Goal: Information Seeking & Learning: Compare options

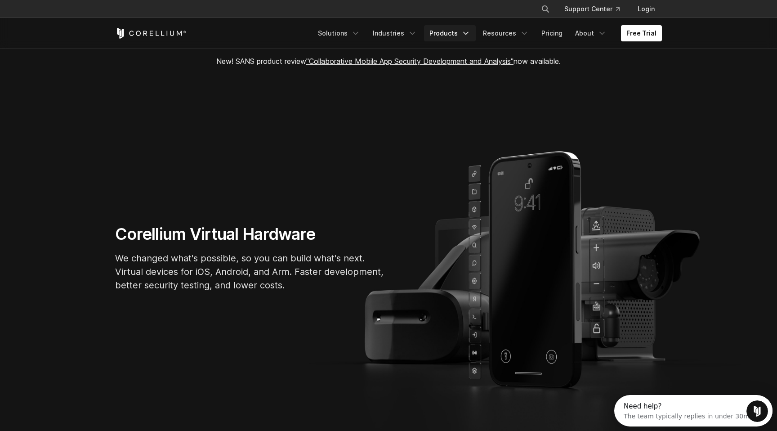
click at [447, 32] on link "Products" at bounding box center [450, 33] width 52 height 16
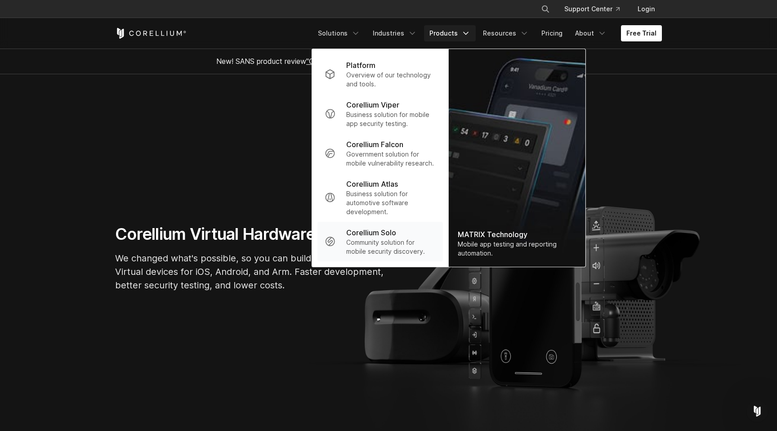
click at [403, 240] on p "Community solution for mobile security discovery." at bounding box center [390, 247] width 89 height 18
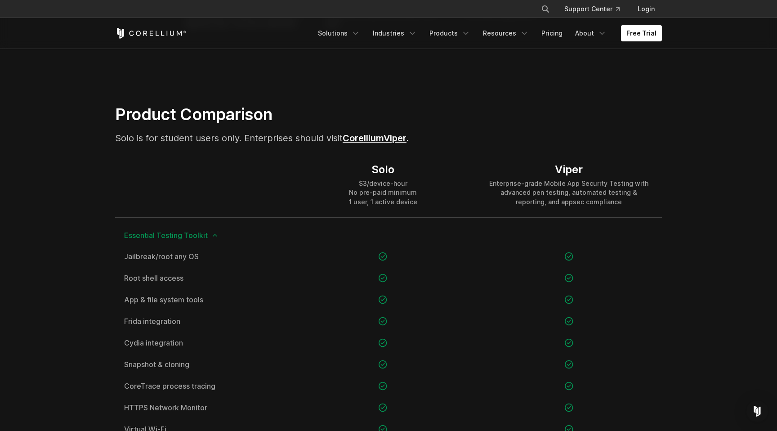
scroll to position [562, 0]
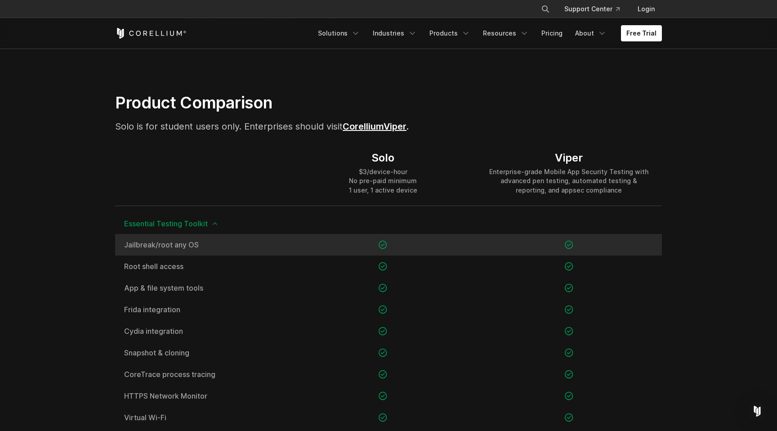
click at [158, 247] on span "Jailbreak/root any OS" at bounding box center [202, 244] width 157 height 7
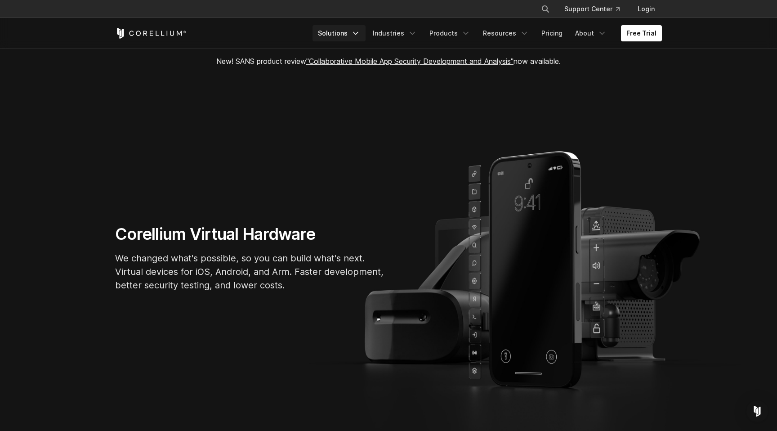
click at [347, 36] on link "Solutions" at bounding box center [338, 33] width 53 height 16
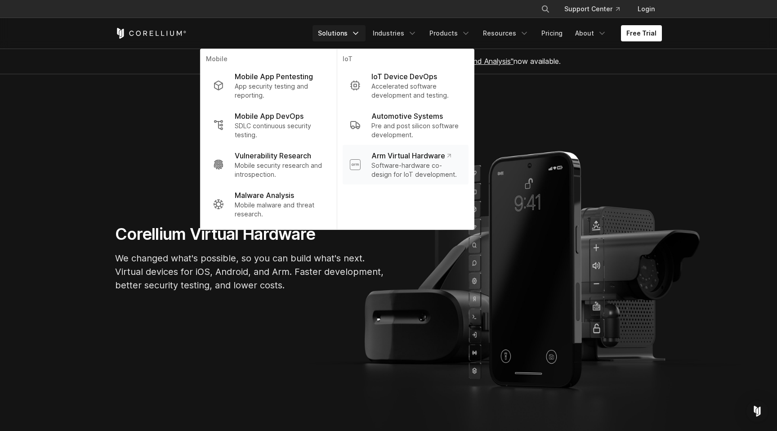
click at [442, 169] on p "Software-hardware co-design for IoT development." at bounding box center [416, 170] width 90 height 18
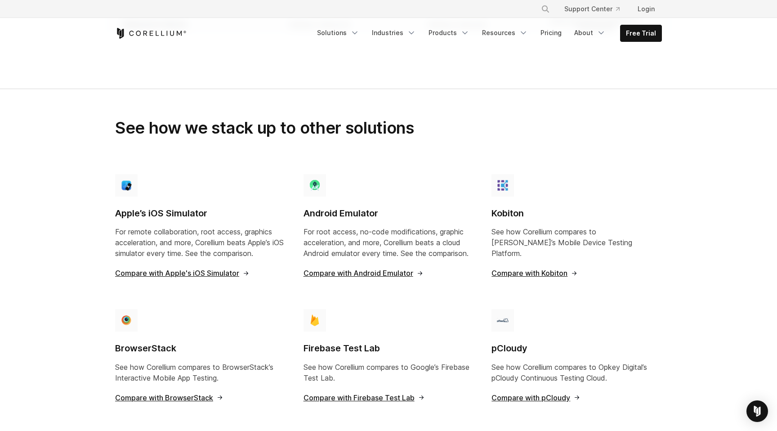
scroll to position [582, 0]
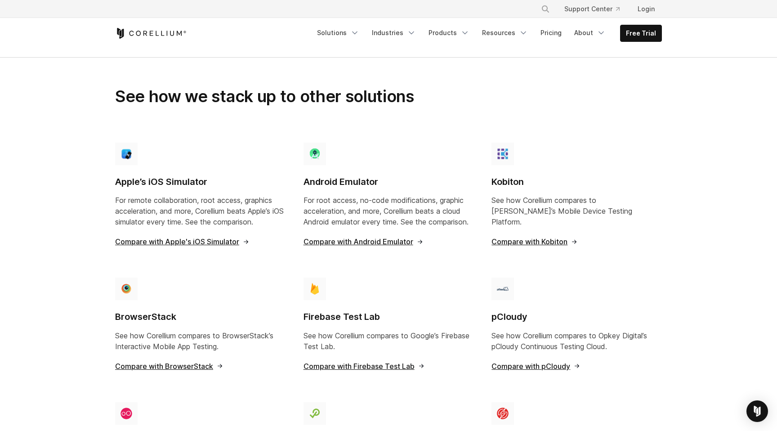
click at [156, 226] on div "Apple’s iOS Simulator For remote collaboration, root access, graphics accelerat…" at bounding box center [200, 197] width 170 height 110
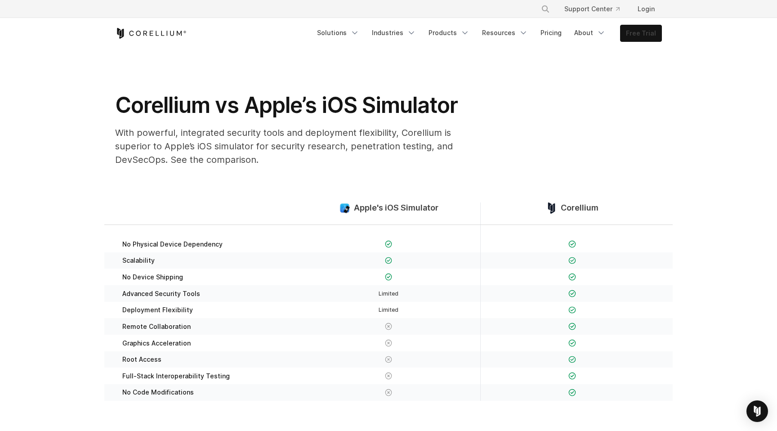
click at [639, 31] on link "Free Trial" at bounding box center [640, 33] width 41 height 16
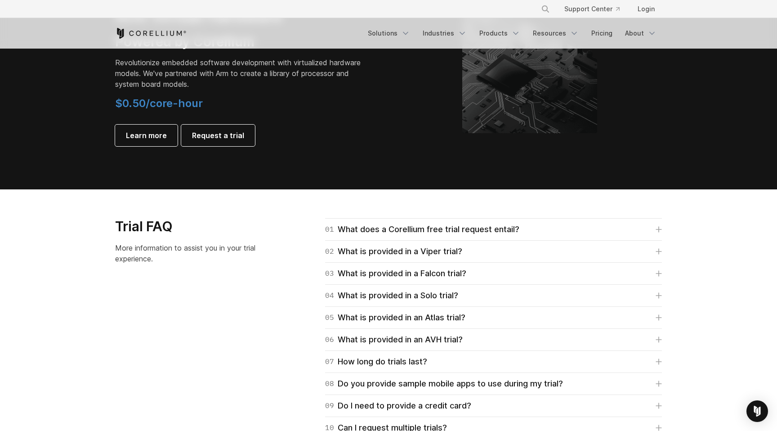
scroll to position [1199, 0]
